Goal: Find specific page/section: Find specific page/section

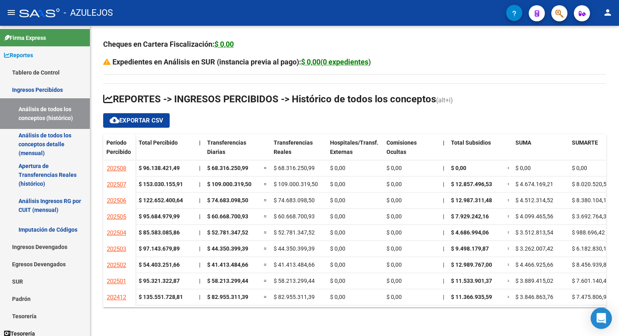
click at [598, 316] on icon "Open Intercom Messenger" at bounding box center [601, 318] width 9 height 10
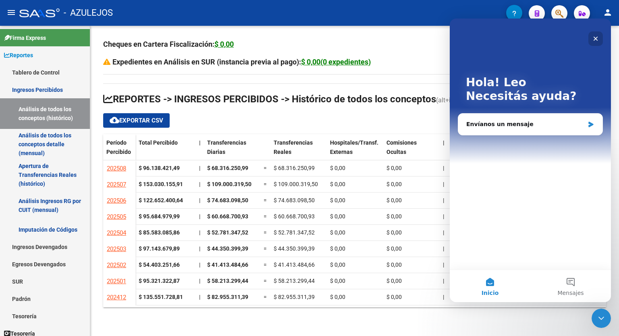
click at [597, 36] on icon "Cerrar" at bounding box center [595, 38] width 6 height 6
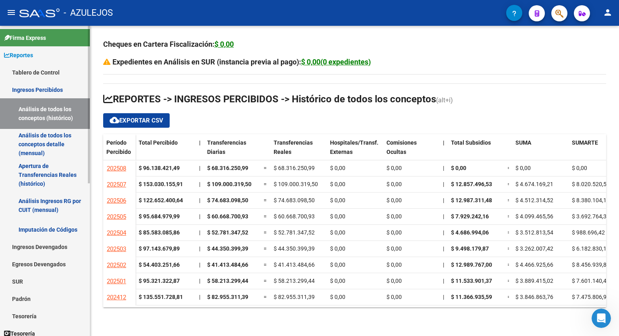
click at [25, 53] on span "Reportes" at bounding box center [18, 55] width 29 height 9
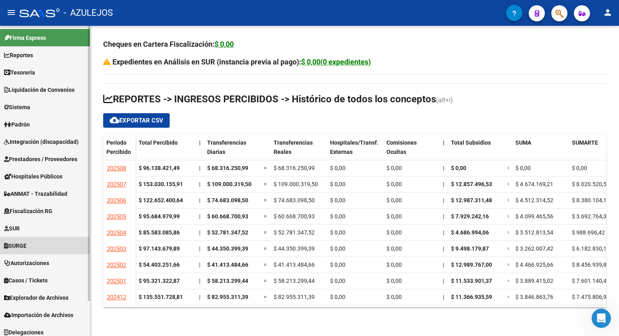
click at [25, 242] on span "SURGE" at bounding box center [15, 245] width 23 height 9
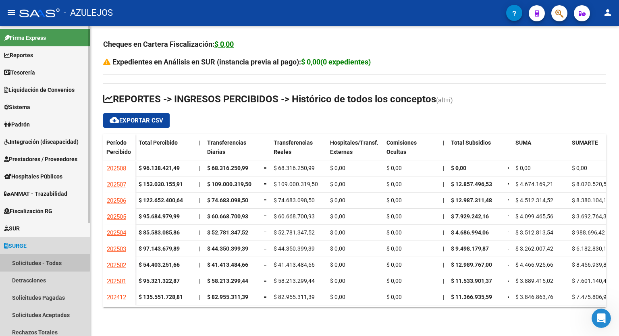
click at [36, 262] on link "Solicitudes - Todas" at bounding box center [45, 262] width 90 height 17
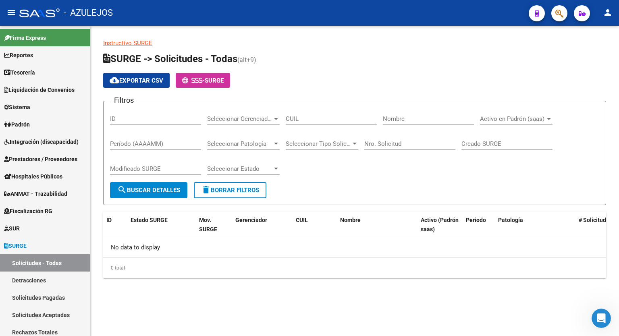
click at [508, 67] on app-list-header "SURGE -> Solicitudes - Todas (alt+9) cloud_download Exportar CSV - SURGE Filtro…" at bounding box center [354, 128] width 503 height 153
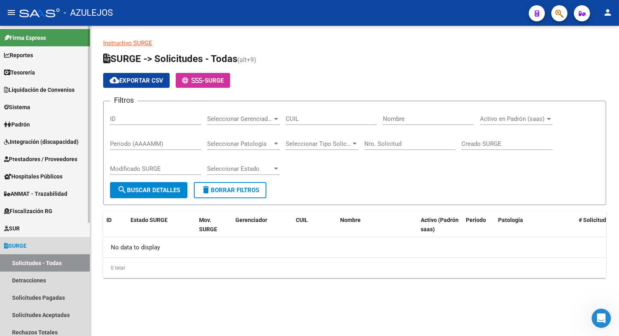
click at [27, 242] on span "SURGE" at bounding box center [15, 245] width 23 height 9
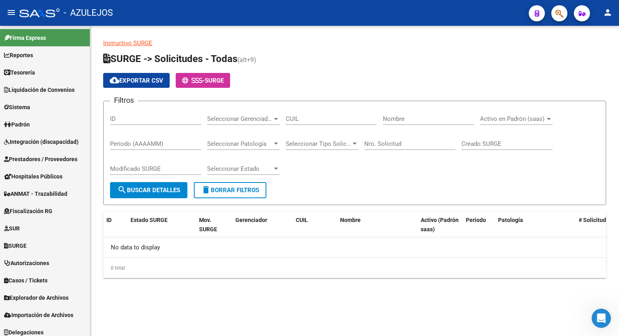
click at [377, 57] on h1 "SURGE -> Solicitudes - Todas (alt+9)" at bounding box center [354, 59] width 503 height 14
click at [331, 70] on app-list-header "SURGE -> Solicitudes - Todas (alt+9) cloud_download Exportar CSV - SURGE Filtro…" at bounding box center [354, 128] width 503 height 153
click at [393, 70] on app-list-header "SURGE -> Solicitudes - Todas (alt+9) cloud_download Exportar CSV - SURGE Filtro…" at bounding box center [354, 128] width 503 height 153
